Goal: Information Seeking & Learning: Get advice/opinions

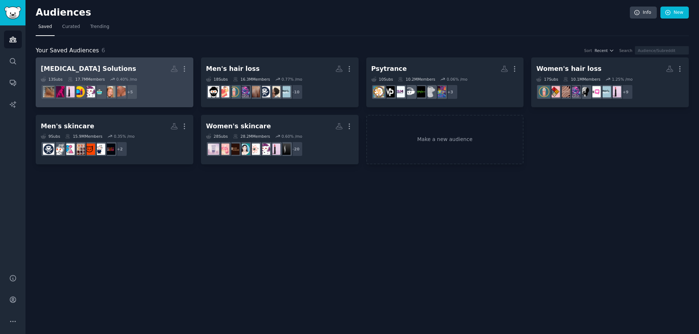
click at [108, 72] on h2 "[MEDICAL_DATA] Solutions More" at bounding box center [114, 69] width 147 height 13
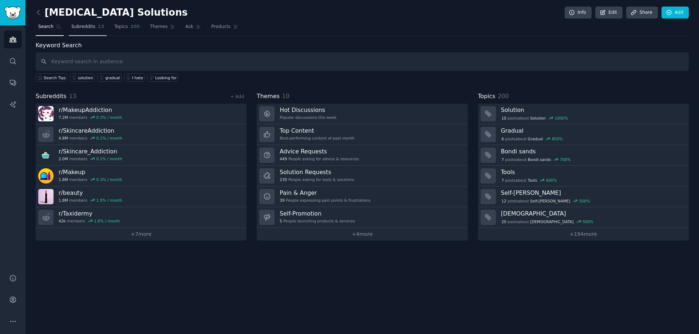
click at [80, 31] on link "Subreddits 13" at bounding box center [88, 28] width 38 height 15
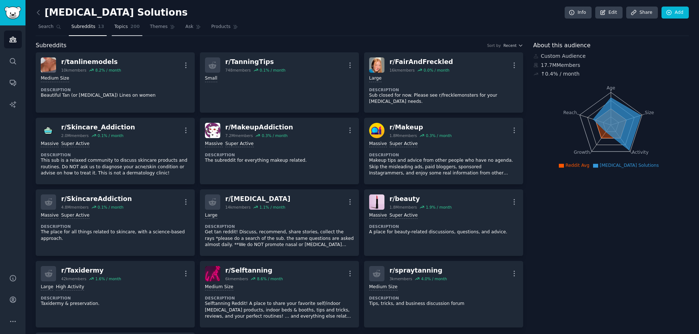
click at [119, 30] on span "Topics" at bounding box center [120, 27] width 13 height 7
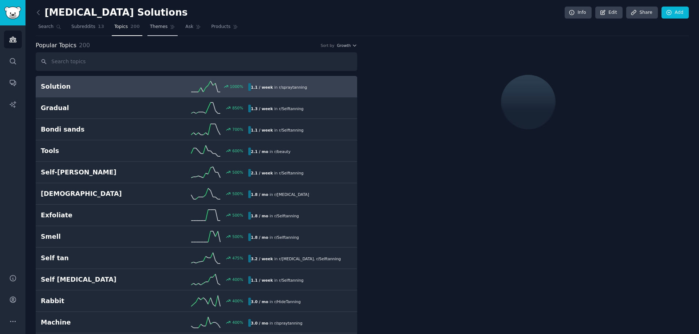
click at [150, 26] on span "Themes" at bounding box center [159, 27] width 18 height 7
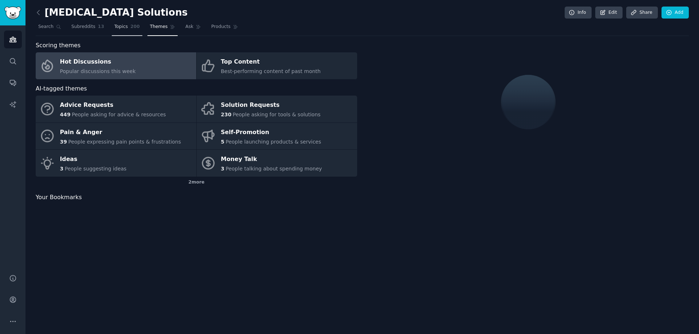
click at [123, 29] on link "Topics 200" at bounding box center [127, 28] width 31 height 15
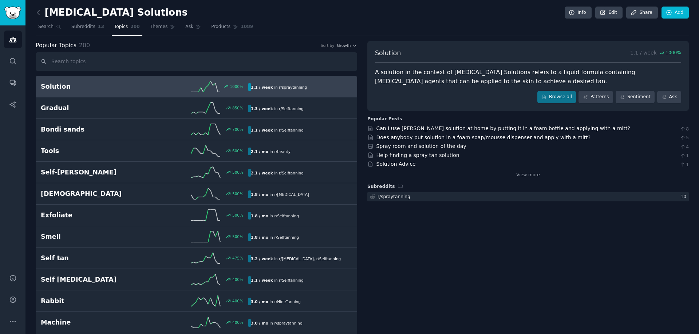
click at [120, 94] on link "Solution 1000 % 1.1 / week in r/ spraytanning" at bounding box center [196, 86] width 321 height 21
click at [150, 25] on span "Themes" at bounding box center [159, 27] width 18 height 7
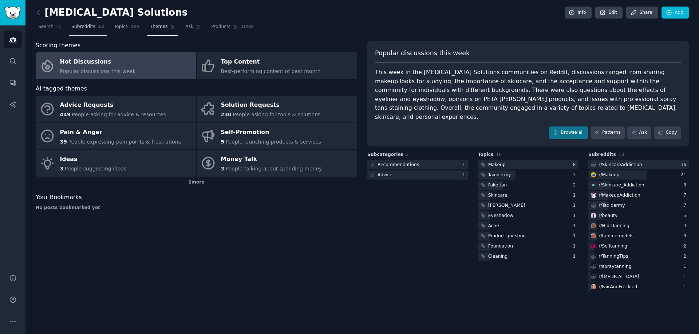
click at [92, 31] on link "Subreddits 13" at bounding box center [88, 28] width 38 height 15
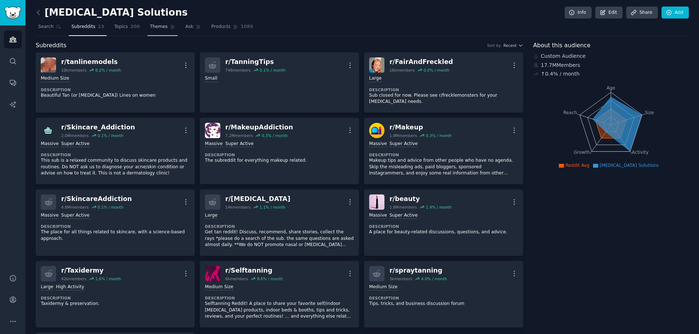
click at [150, 26] on span "Themes" at bounding box center [159, 27] width 18 height 7
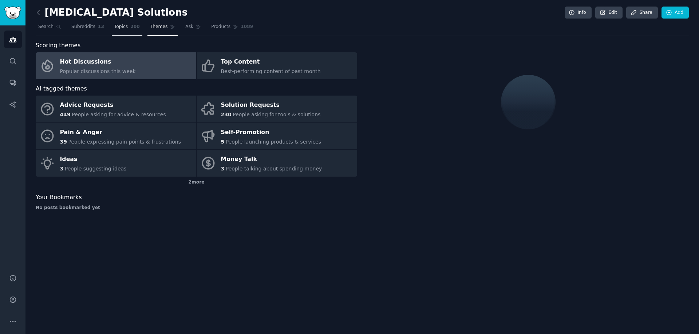
click at [115, 29] on span "Topics" at bounding box center [120, 27] width 13 height 7
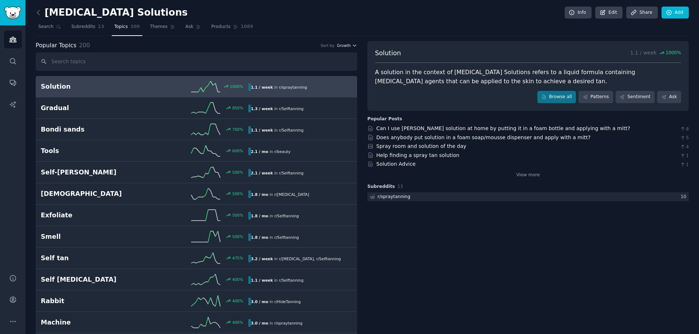
click at [346, 46] on span "Growth" at bounding box center [344, 45] width 14 height 5
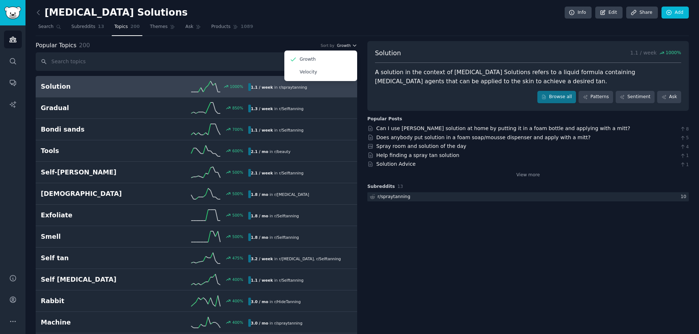
click at [346, 46] on span "Growth" at bounding box center [344, 45] width 14 height 5
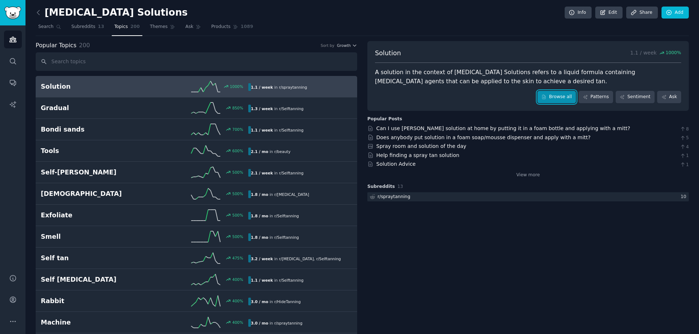
click at [561, 98] on link "Browse all" at bounding box center [556, 97] width 39 height 12
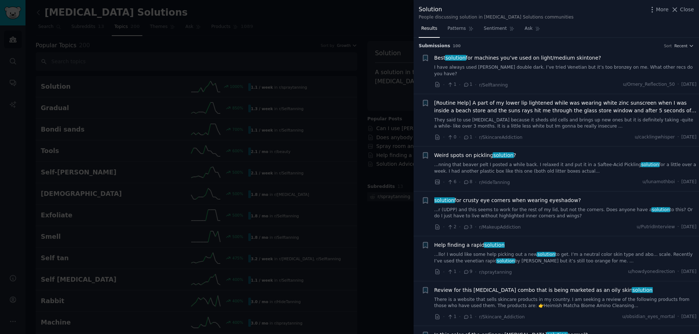
click at [372, 139] on div at bounding box center [349, 167] width 699 height 334
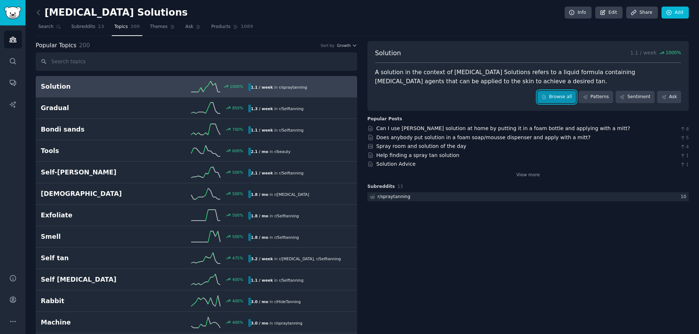
click at [559, 97] on link "Browse all" at bounding box center [556, 97] width 39 height 12
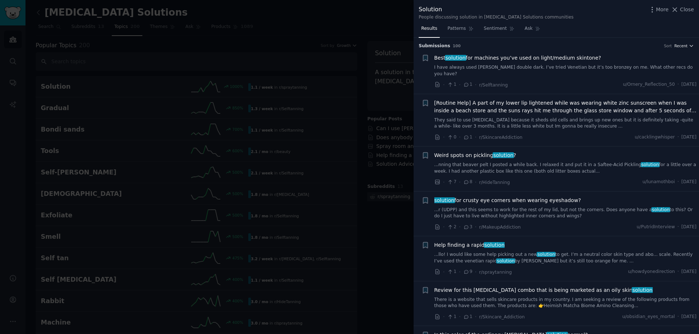
click at [689, 43] on icon "button" at bounding box center [690, 45] width 5 height 5
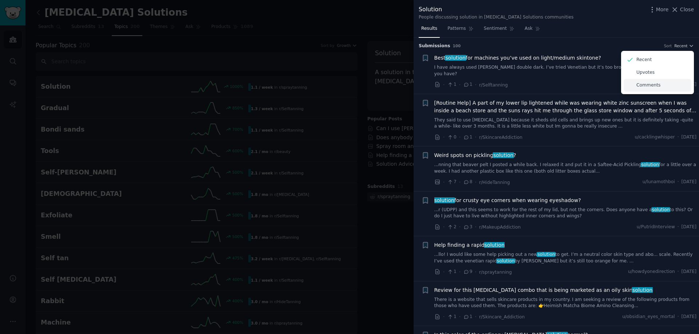
click at [661, 87] on div "Comments" at bounding box center [657, 85] width 68 height 13
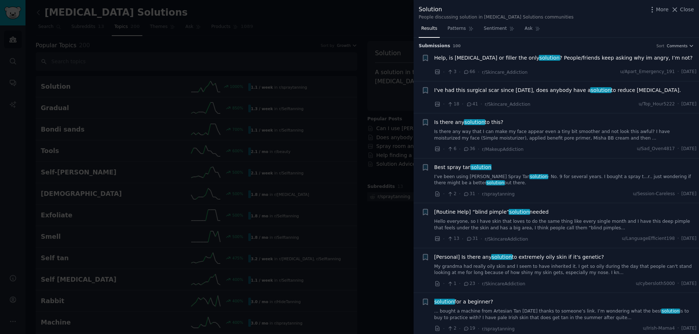
click at [313, 142] on div at bounding box center [349, 167] width 699 height 334
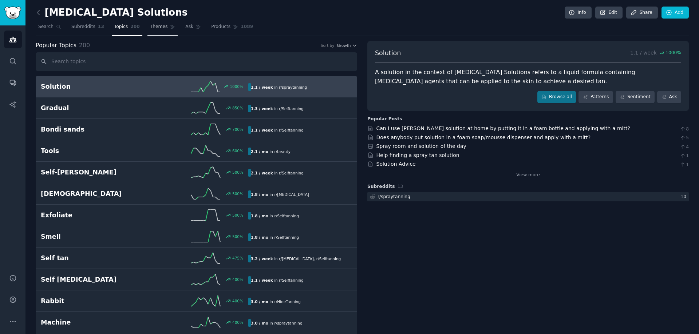
click at [150, 29] on span "Themes" at bounding box center [159, 27] width 18 height 7
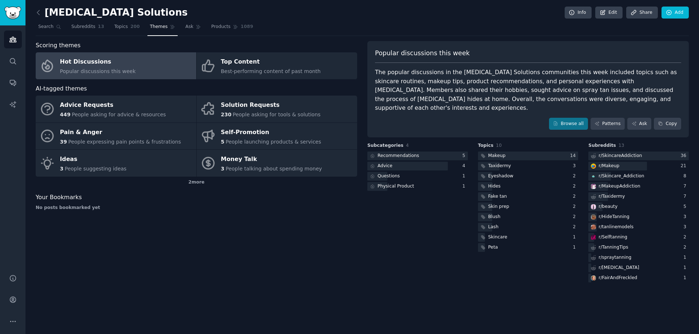
click at [120, 73] on span "Popular discussions this week" at bounding box center [98, 71] width 76 height 6
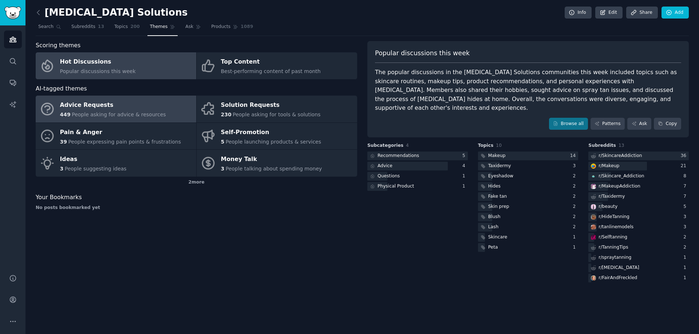
click at [106, 117] on span "People asking for advice & resources" at bounding box center [119, 115] width 94 height 6
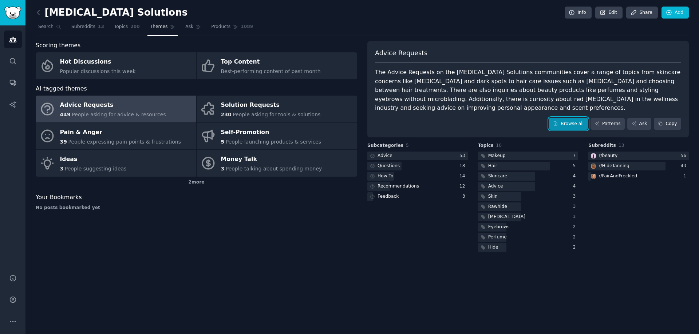
click at [580, 118] on link "Browse all" at bounding box center [568, 124] width 39 height 12
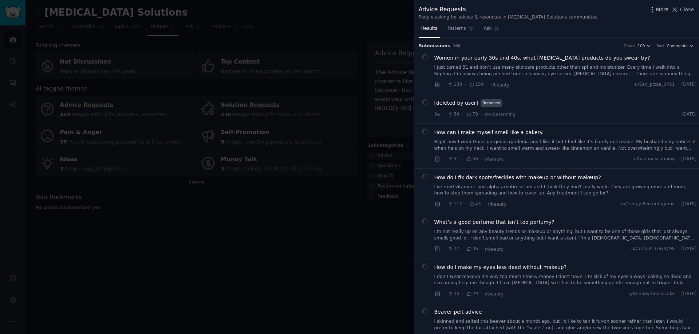
click at [653, 11] on icon "button" at bounding box center [652, 10] width 8 height 8
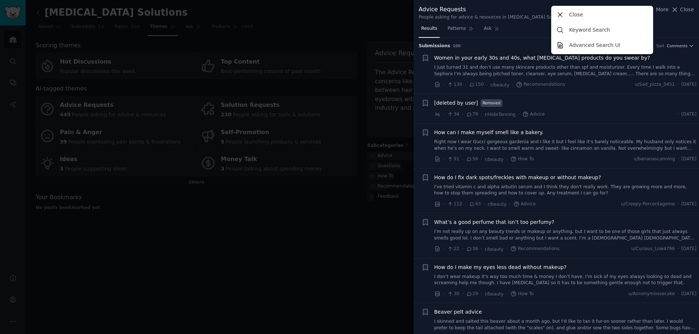
click at [666, 28] on div "Results Patterns Ask" at bounding box center [555, 30] width 285 height 15
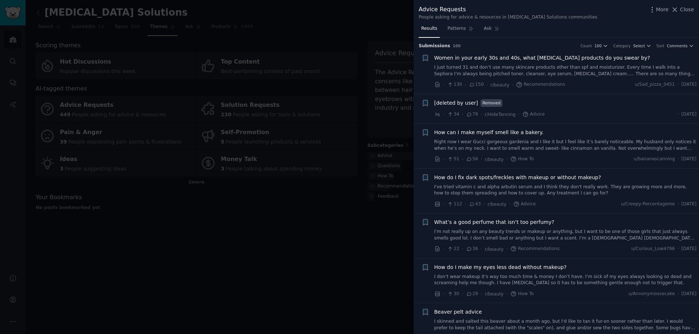
click at [319, 226] on div at bounding box center [349, 167] width 699 height 334
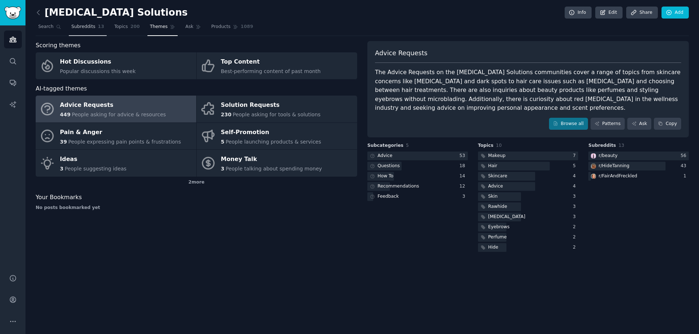
click at [86, 29] on span "Subreddits" at bounding box center [83, 27] width 24 height 7
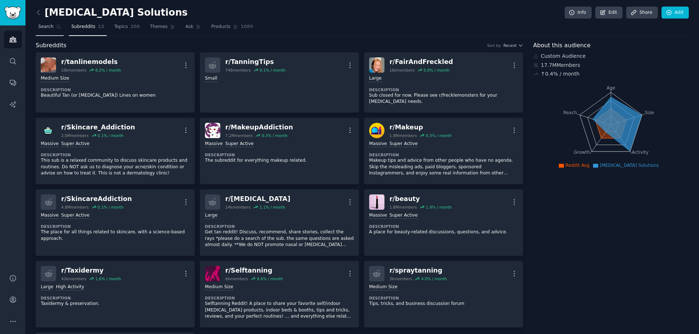
click at [56, 27] on icon at bounding box center [58, 26] width 5 height 5
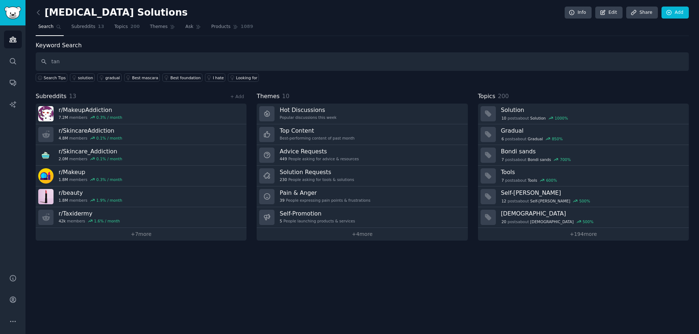
type input "tan"
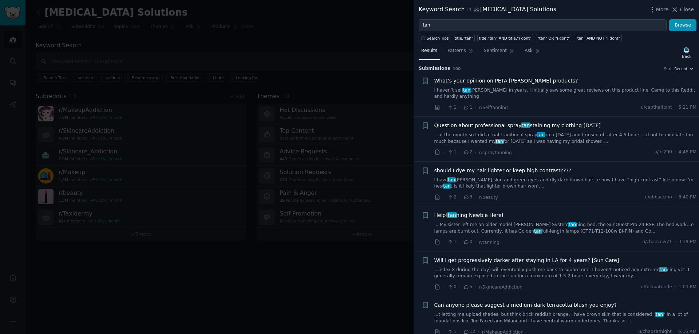
click at [281, 76] on div at bounding box center [349, 167] width 699 height 334
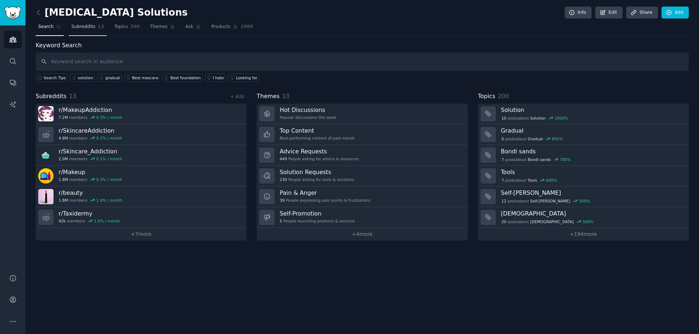
click at [91, 30] on link "Subreddits 13" at bounding box center [88, 28] width 38 height 15
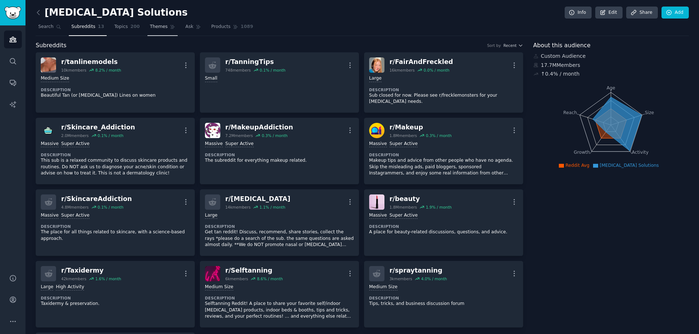
click at [155, 27] on span "Themes" at bounding box center [159, 27] width 18 height 7
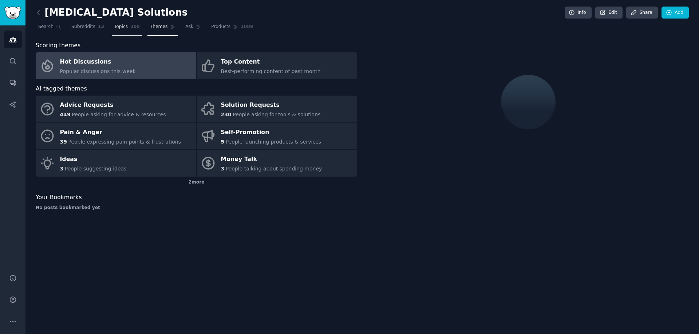
click at [131, 25] on span "200" at bounding box center [134, 27] width 9 height 7
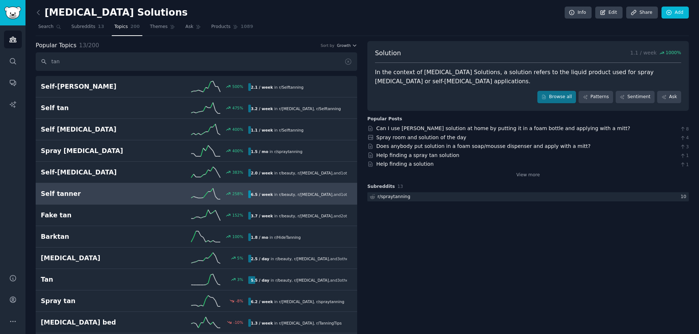
type input "tan"
click at [68, 204] on link "Self [PERSON_NAME] 258 % 6.5 / week in r/ beauty , r/ [MEDICAL_DATA] , and 1 ot…" at bounding box center [196, 193] width 321 height 21
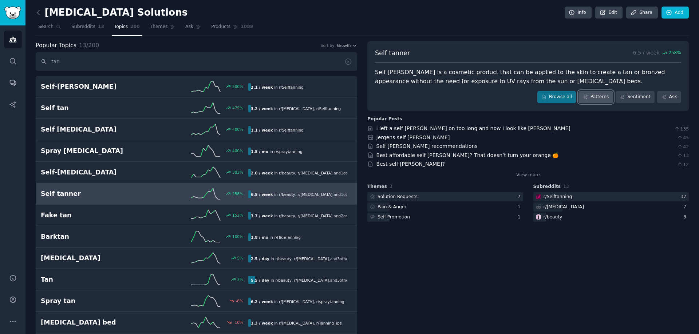
click at [586, 99] on icon at bounding box center [584, 97] width 5 height 5
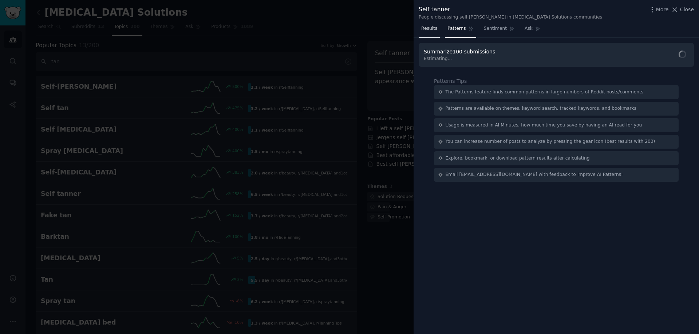
click at [431, 31] on span "Results" at bounding box center [429, 28] width 16 height 7
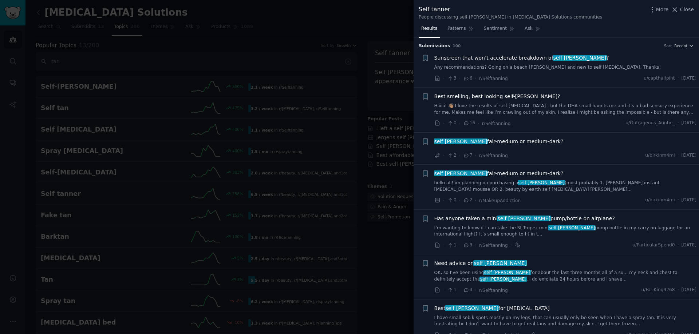
click at [405, 37] on div at bounding box center [349, 167] width 699 height 334
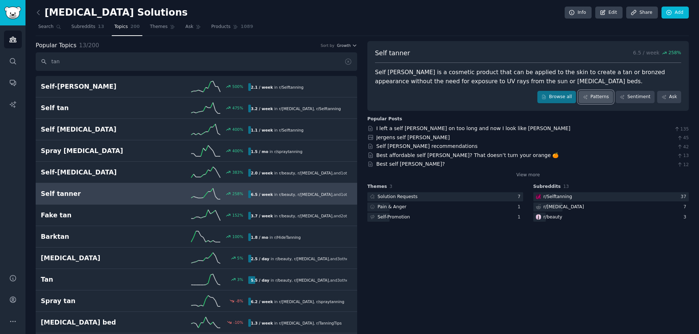
click at [596, 98] on link "Patterns" at bounding box center [595, 97] width 34 height 12
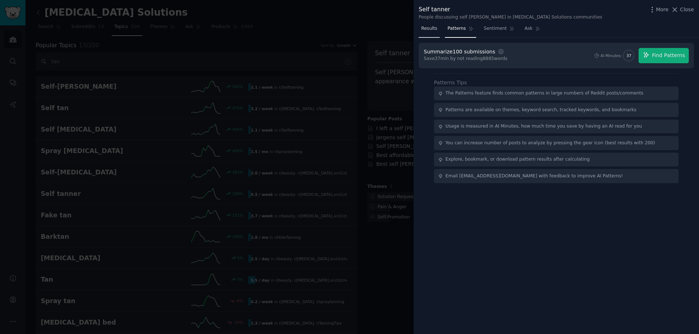
click at [428, 31] on span "Results" at bounding box center [429, 28] width 16 height 7
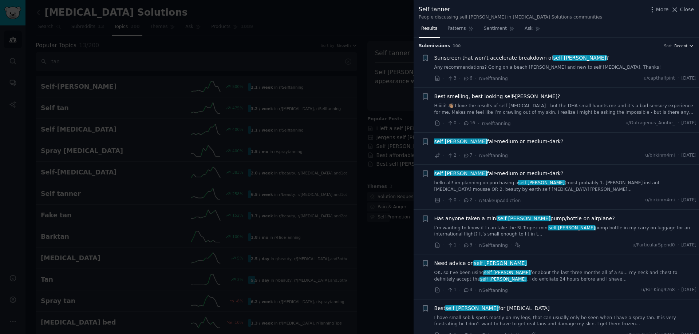
click at [681, 47] on span "Recent" at bounding box center [680, 45] width 13 height 5
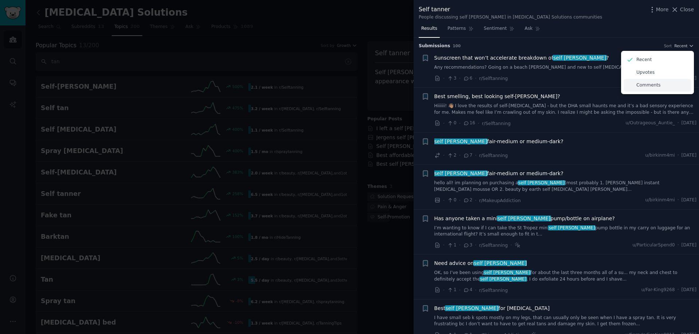
click at [652, 83] on p "Comments" at bounding box center [648, 85] width 24 height 7
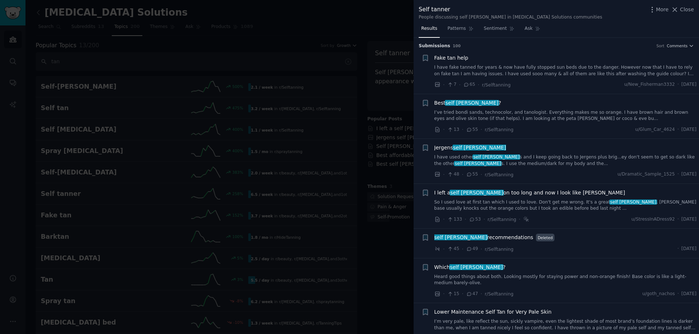
click at [459, 56] on span "Fake tan help" at bounding box center [451, 58] width 34 height 8
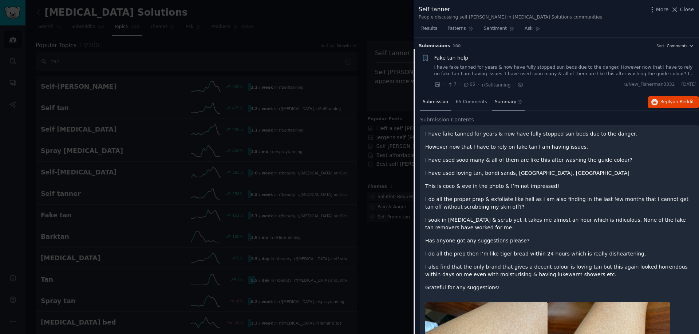
click at [494, 104] on span "Summary" at bounding box center [504, 102] width 21 height 7
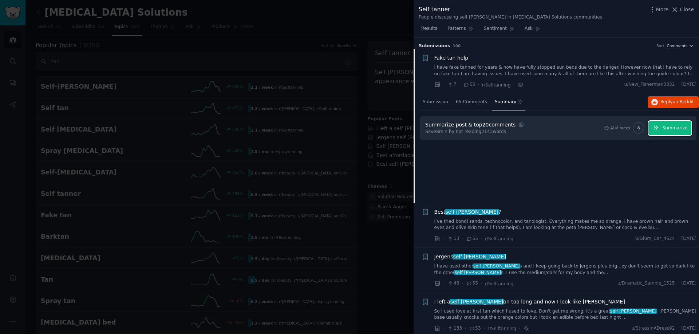
click at [667, 130] on span "Summarize" at bounding box center [674, 128] width 25 height 7
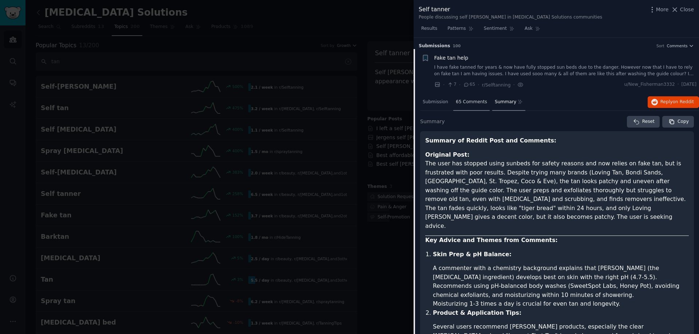
click at [473, 105] on div "65 Comments" at bounding box center [471, 102] width 36 height 17
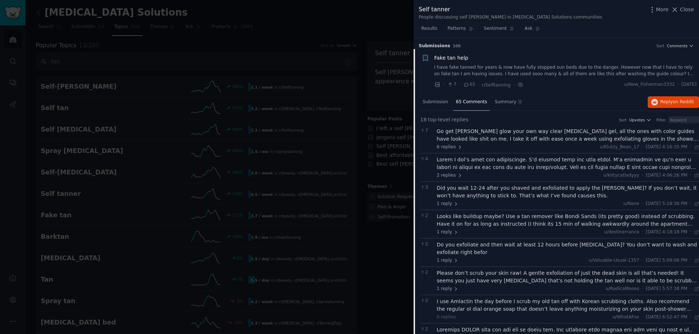
click at [471, 143] on div "Go get [PERSON_NAME] glow your own way clear [MEDICAL_DATA] gel, all the ones w…" at bounding box center [568, 139] width 262 height 23
click at [472, 139] on div "Go get [PERSON_NAME] glow your own way clear [MEDICAL_DATA] gel, all the ones w…" at bounding box center [568, 135] width 262 height 15
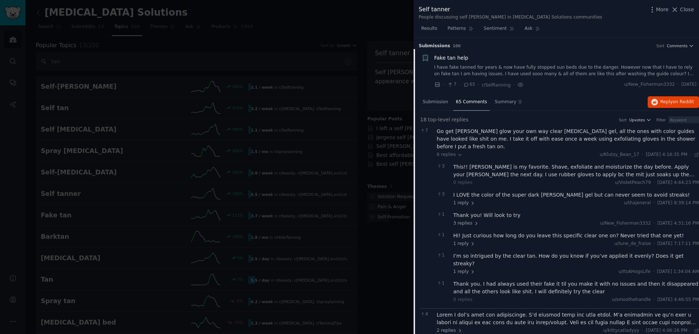
click at [478, 138] on div "Go get [PERSON_NAME] glow your own way clear [MEDICAL_DATA] gel, all the ones w…" at bounding box center [568, 139] width 262 height 23
click at [483, 138] on div "Go get [PERSON_NAME] glow your own way clear [MEDICAL_DATA] gel, all the ones w…" at bounding box center [568, 139] width 262 height 23
click at [465, 102] on span "65 Comments" at bounding box center [471, 102] width 31 height 7
click at [454, 64] on link "I have fake tanned for years & now have fully stopped sun beds due to the dange…" at bounding box center [565, 70] width 262 height 13
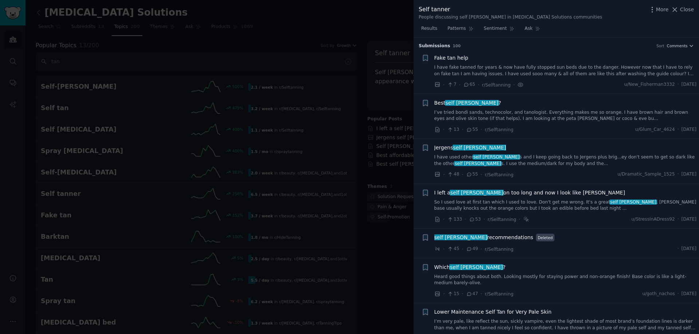
scroll to position [12, 0]
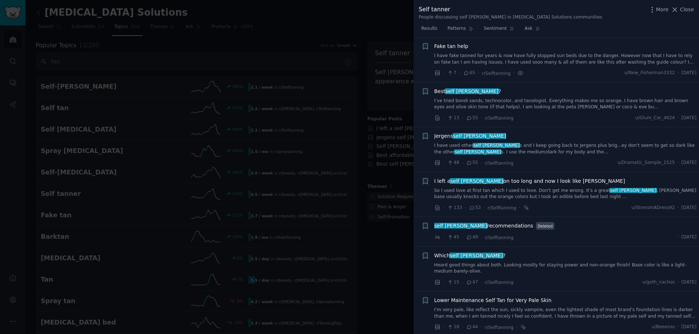
click at [453, 61] on link "I have fake tanned for years & now have fully stopped sun beds due to the dange…" at bounding box center [565, 59] width 262 height 13
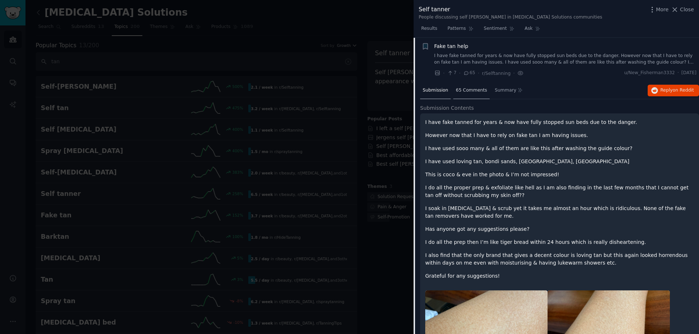
click at [459, 86] on div "65 Comments" at bounding box center [471, 90] width 36 height 17
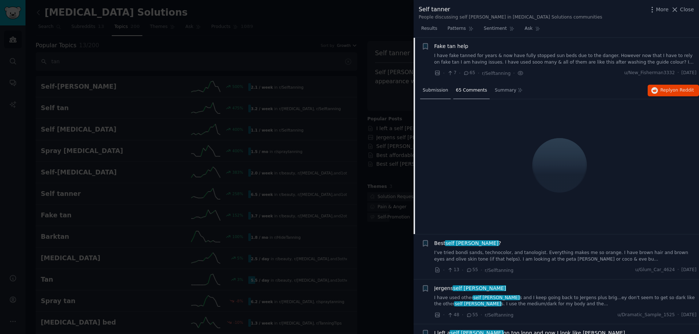
click at [441, 88] on span "Submission" at bounding box center [434, 90] width 25 height 7
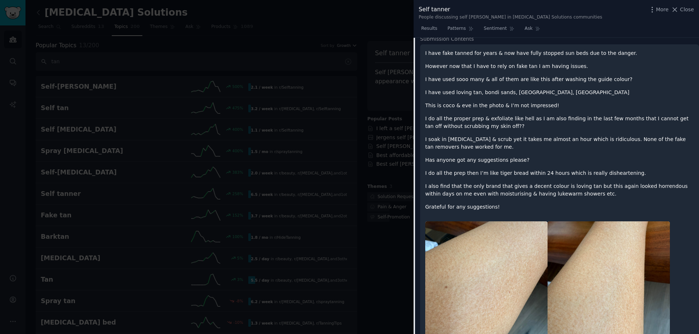
scroll to position [12, 0]
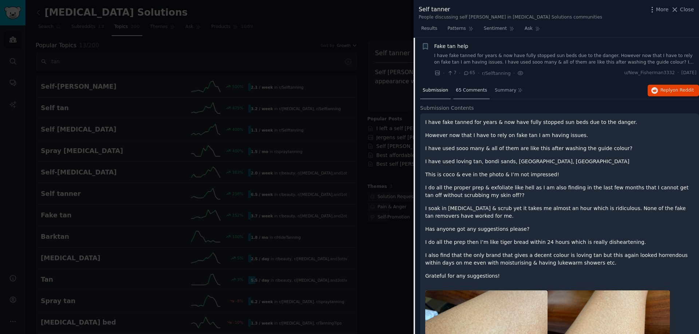
click at [474, 90] on span "65 Comments" at bounding box center [471, 90] width 31 height 7
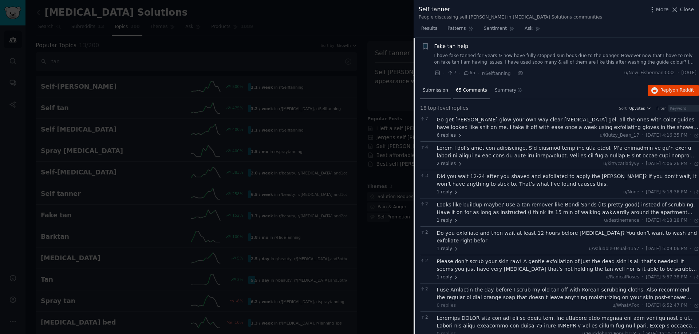
click at [429, 89] on span "Submission" at bounding box center [434, 90] width 25 height 7
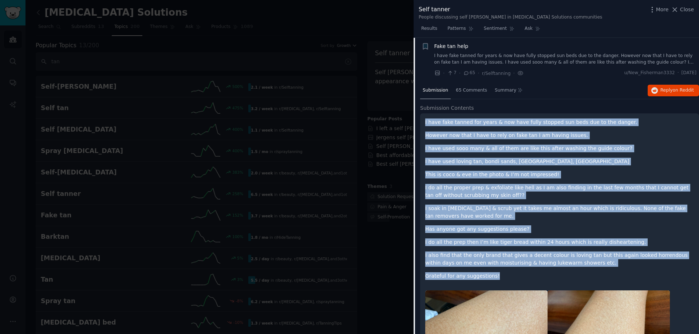
drag, startPoint x: 503, startPoint y: 278, endPoint x: 424, endPoint y: 122, distance: 175.4
click at [424, 122] on div "I have fake tanned for years & now have fully stopped sun beds due to the dange…" at bounding box center [559, 292] width 279 height 357
click at [489, 150] on p "I have used sooo many & all of them are like this after washing the guide colou…" at bounding box center [559, 149] width 269 height 8
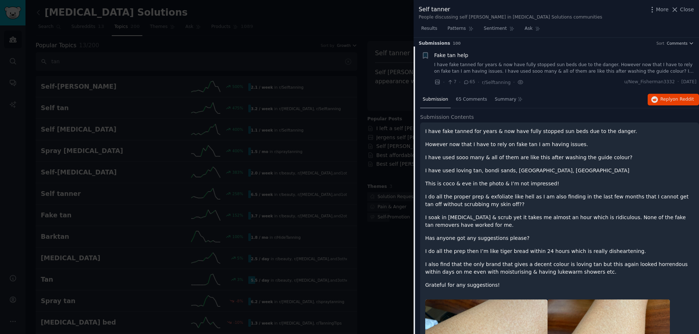
scroll to position [0, 0]
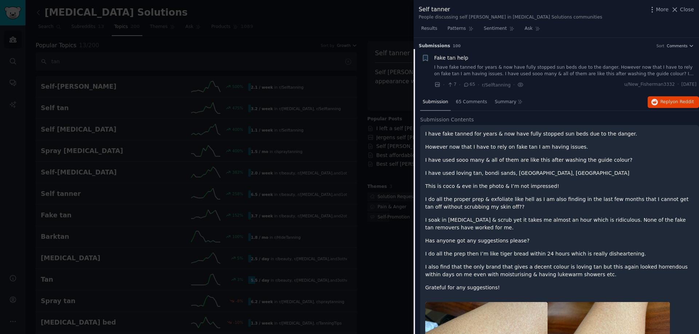
click at [473, 65] on link "I have fake tanned for years & now have fully stopped sun beds due to the dange…" at bounding box center [565, 70] width 262 height 13
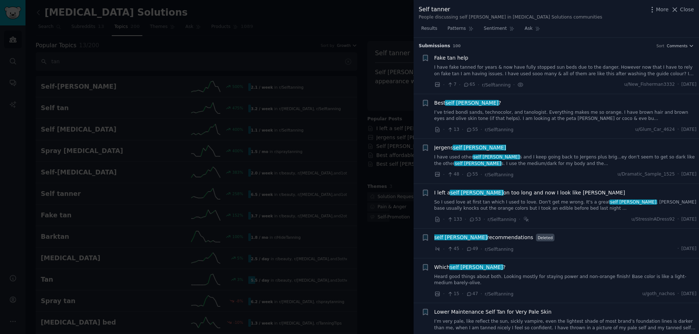
scroll to position [12, 0]
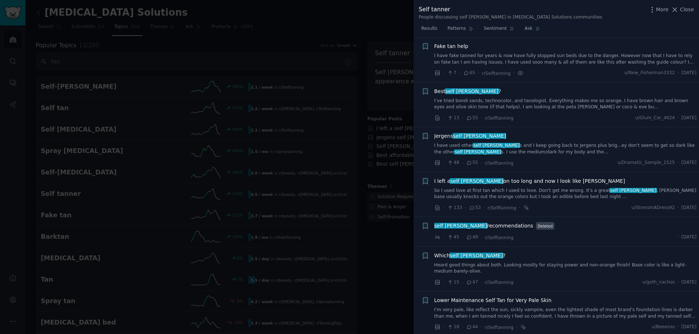
click at [489, 106] on link "I’ve tried bondi sands, technocolor, and tanologist. Everything makes me so ora…" at bounding box center [565, 104] width 262 height 13
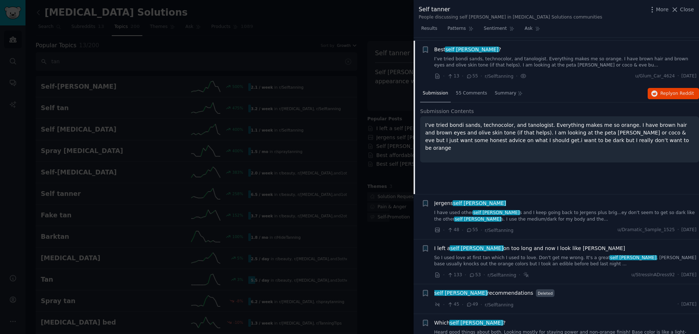
scroll to position [56, 0]
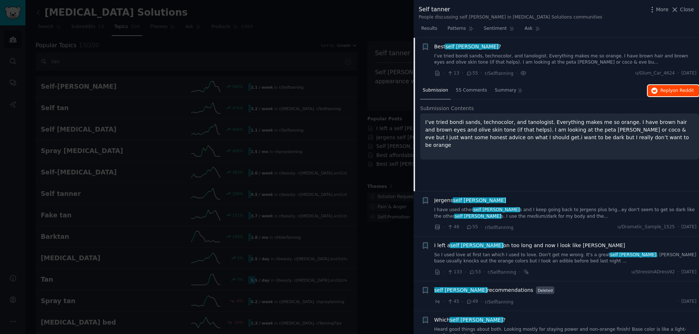
click at [672, 91] on span "on Reddit" at bounding box center [682, 90] width 21 height 5
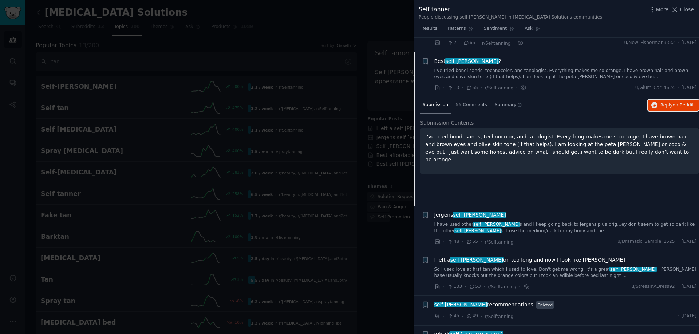
scroll to position [0, 0]
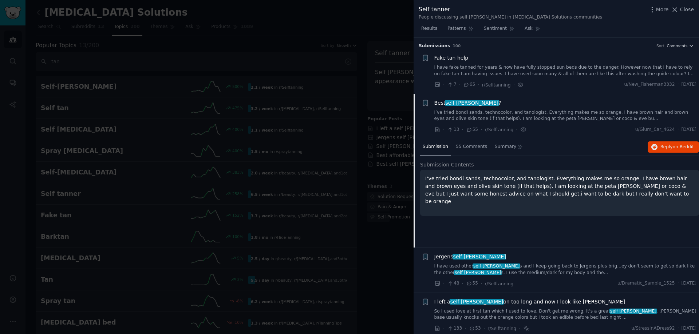
click at [453, 100] on span "self [PERSON_NAME]" at bounding box center [472, 103] width 54 height 6
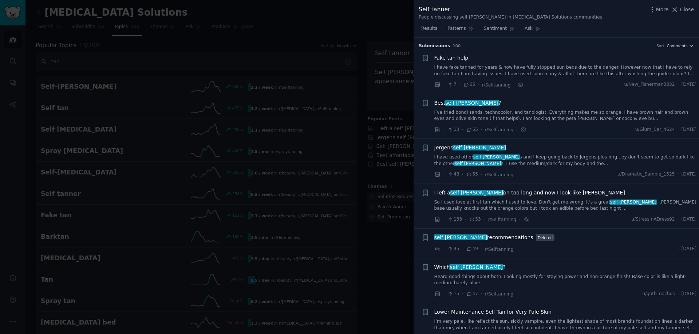
scroll to position [56, 0]
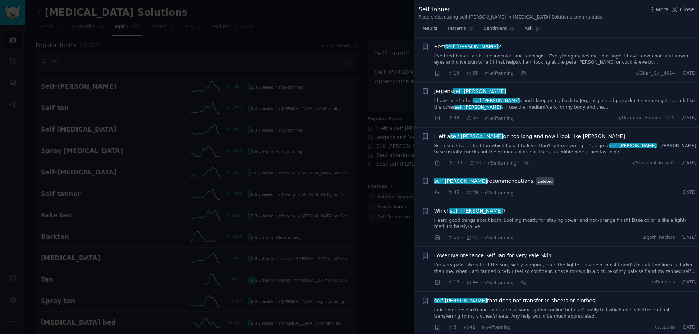
click at [444, 49] on span "Best self [PERSON_NAME] ?" at bounding box center [467, 47] width 67 height 8
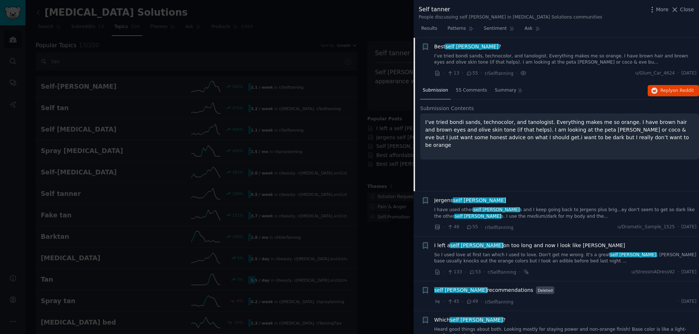
click at [337, 72] on div at bounding box center [349, 167] width 699 height 334
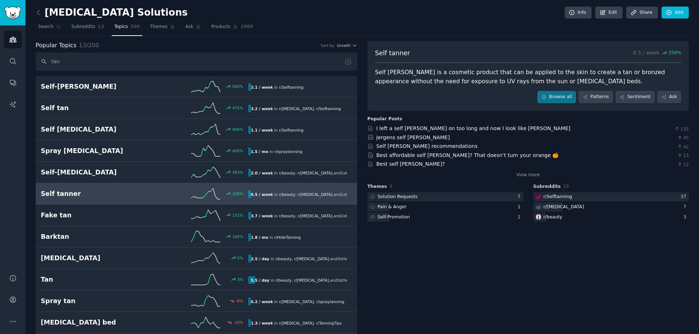
click at [63, 187] on link "Self [PERSON_NAME] 258 % 6.5 / week in r/ beauty , r/ [MEDICAL_DATA] , and 1 ot…" at bounding box center [196, 193] width 321 height 21
click at [603, 95] on link "Patterns" at bounding box center [595, 97] width 34 height 12
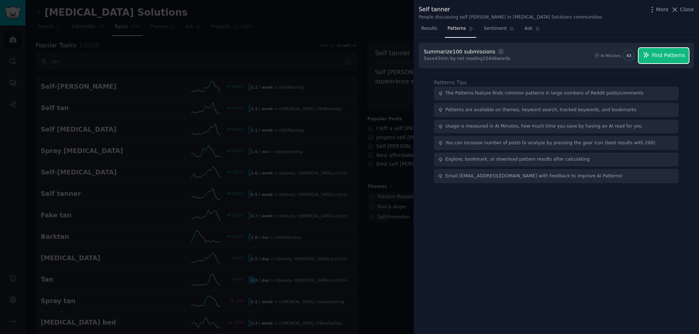
click at [680, 51] on button "Find Patterns" at bounding box center [663, 55] width 50 height 15
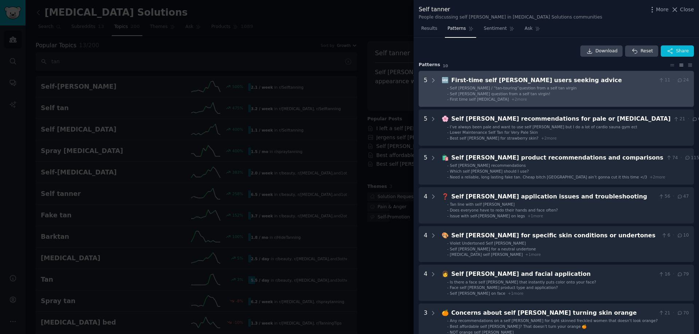
click at [478, 92] on span "Self [PERSON_NAME] question from a self tan virgin!" at bounding box center [500, 94] width 100 height 4
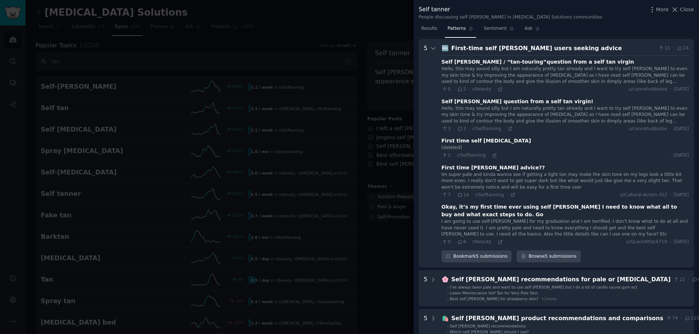
scroll to position [33, 0]
click at [462, 44] on div "First-time self [PERSON_NAME] users seeking advice" at bounding box center [553, 47] width 204 height 9
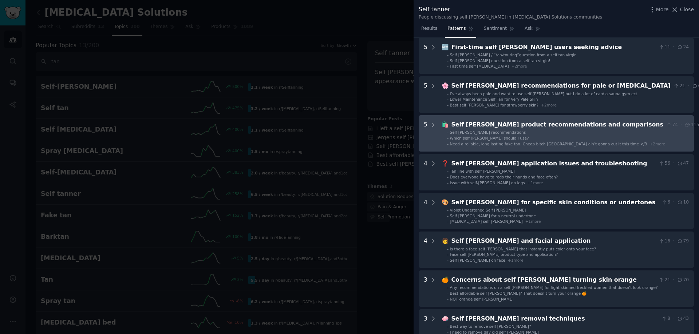
scroll to position [0, 0]
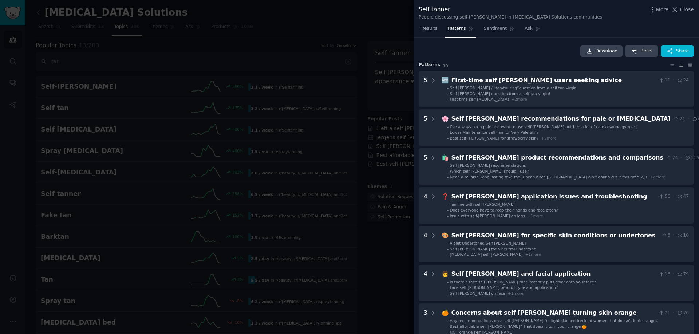
click at [677, 65] on icon at bounding box center [681, 65] width 8 height 5
click at [686, 64] on icon at bounding box center [690, 65] width 8 height 5
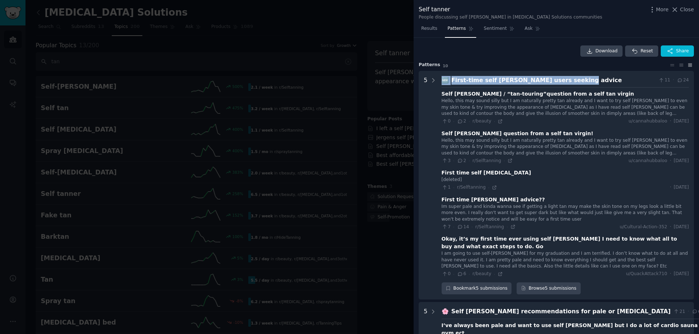
drag, startPoint x: 442, startPoint y: 80, endPoint x: 560, endPoint y: 79, distance: 118.6
click at [560, 79] on div "🆕 First-time self [PERSON_NAME] users seeking advice 11 · 24" at bounding box center [564, 80] width 247 height 9
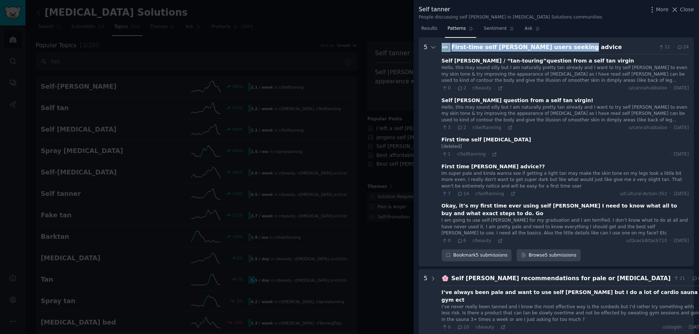
copy div "🆕 First-time self [PERSON_NAME] users seeking advice"
click at [497, 91] on icon at bounding box center [499, 88] width 5 height 5
click at [507, 128] on icon at bounding box center [509, 127] width 5 height 5
click at [510, 194] on icon at bounding box center [512, 193] width 5 height 5
click at [511, 193] on icon at bounding box center [512, 193] width 3 height 3
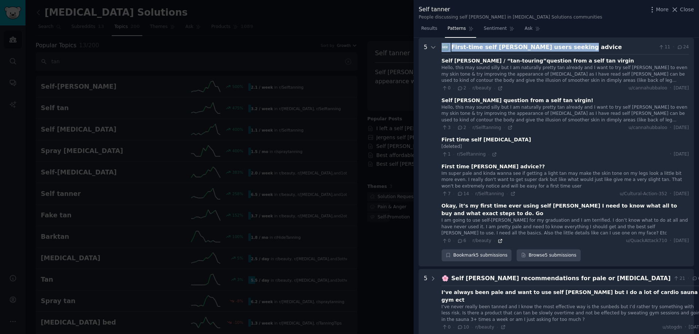
click at [497, 241] on icon at bounding box center [499, 241] width 5 height 5
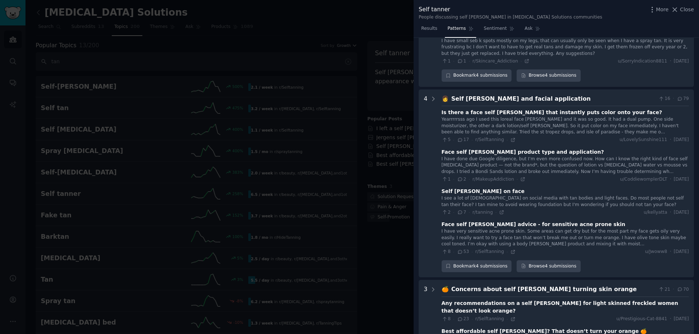
scroll to position [1125, 0]
